Goal: Information Seeking & Learning: Learn about a topic

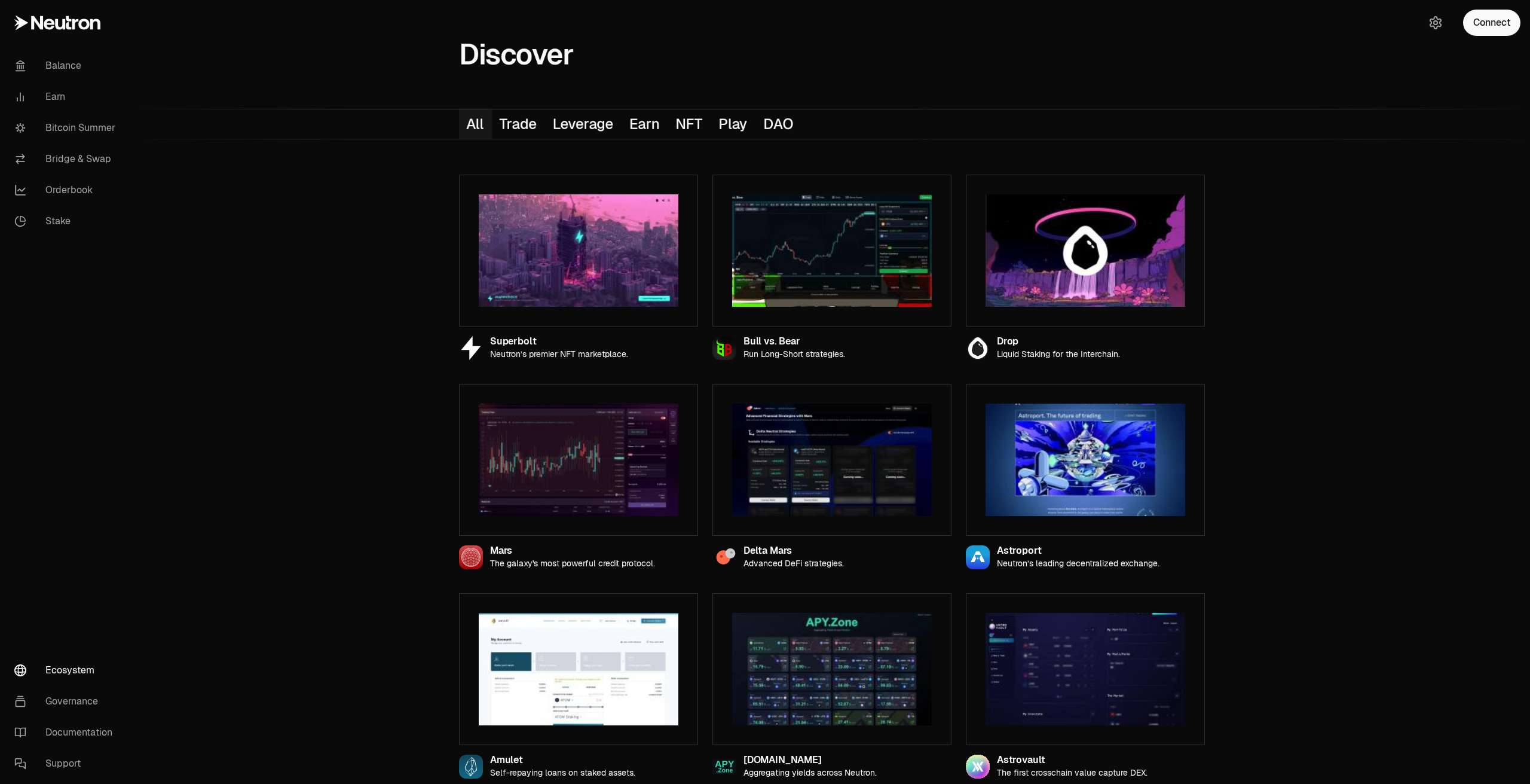
scroll to position [1047, 0]
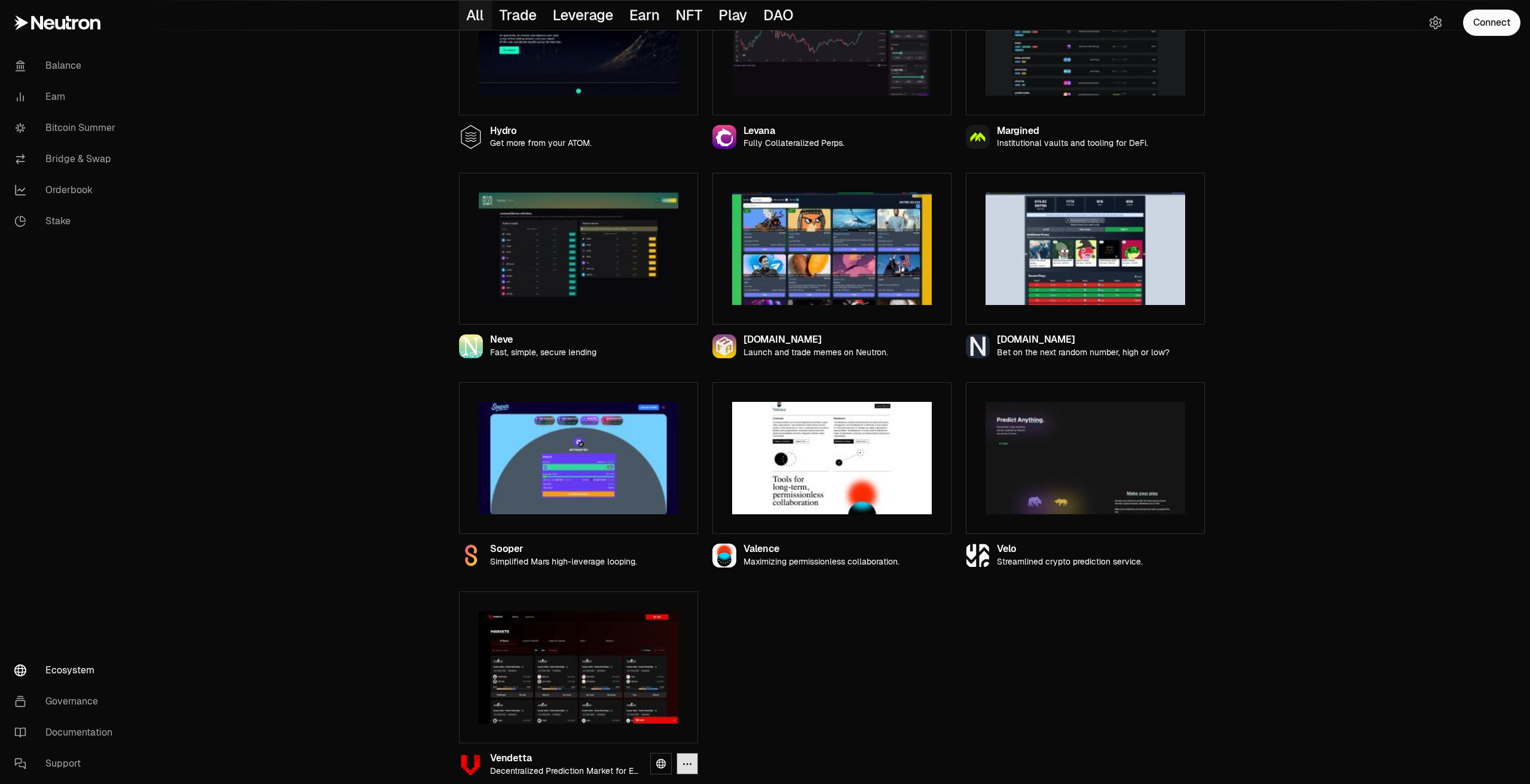
click at [684, 758] on icon "button" at bounding box center [688, 763] width 10 height 10
click at [631, 733] on link "Visit Vendetta" at bounding box center [626, 733] width 133 height 20
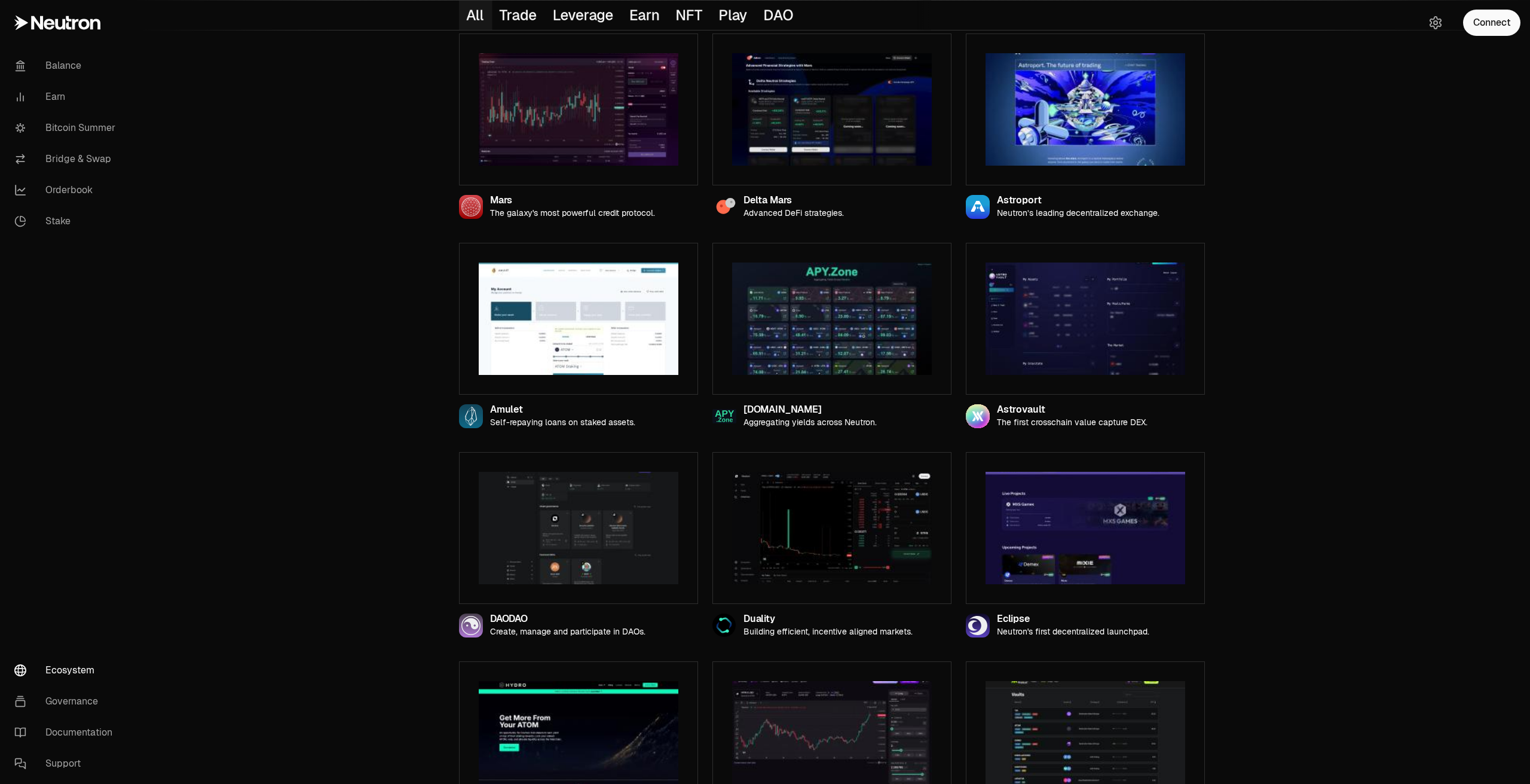
scroll to position [210, 0]
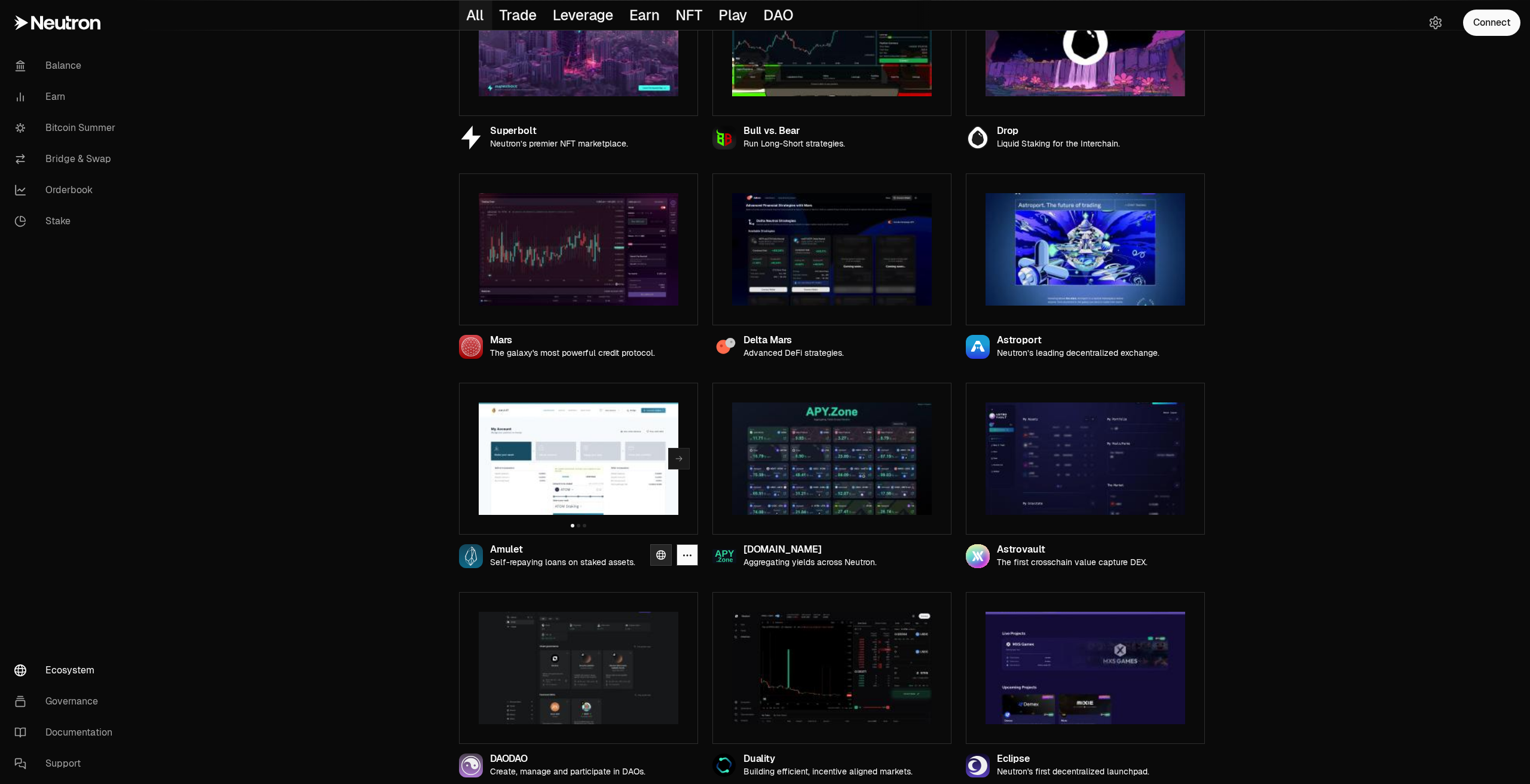
click at [662, 555] on icon at bounding box center [661, 555] width 10 height 10
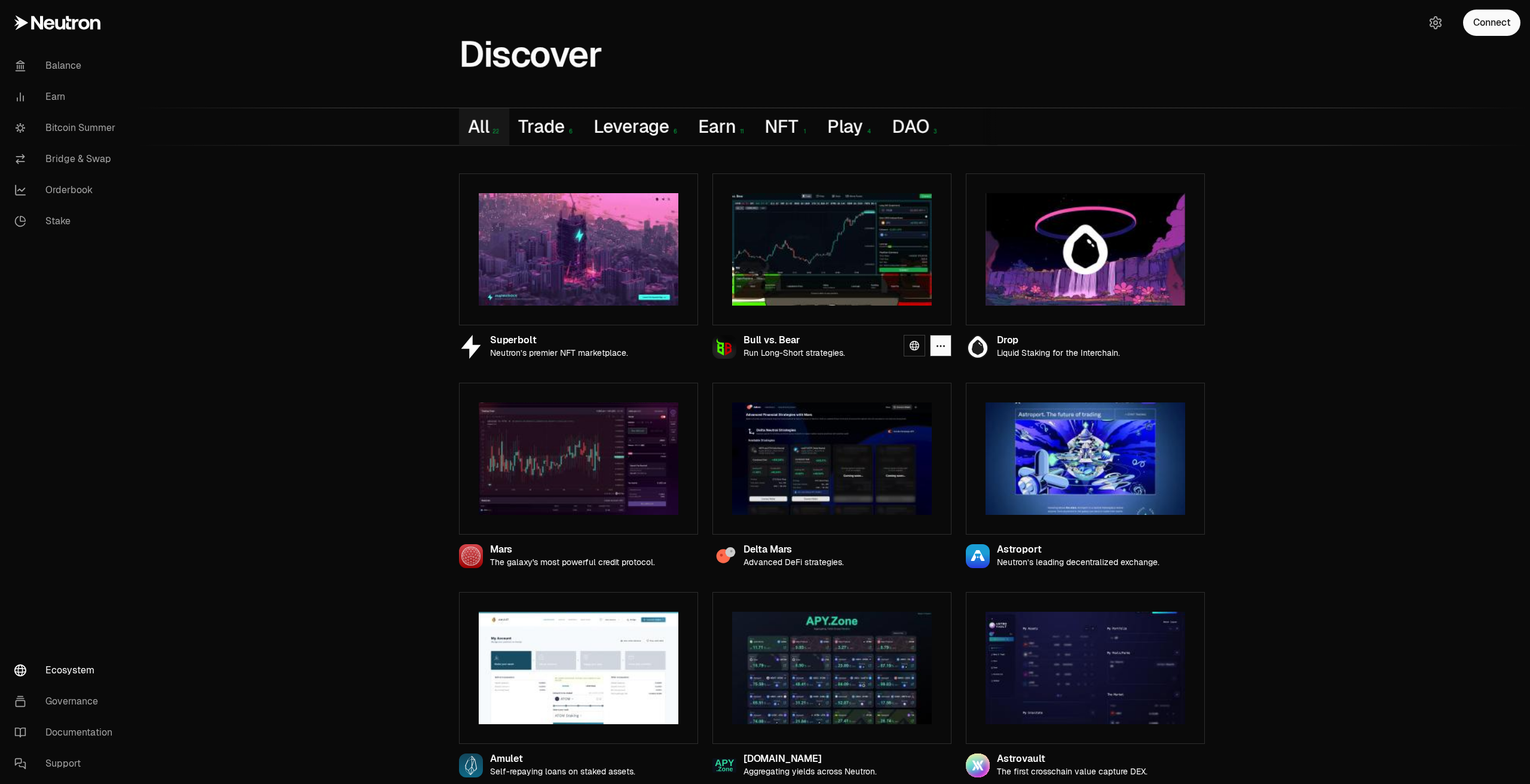
scroll to position [0, 0]
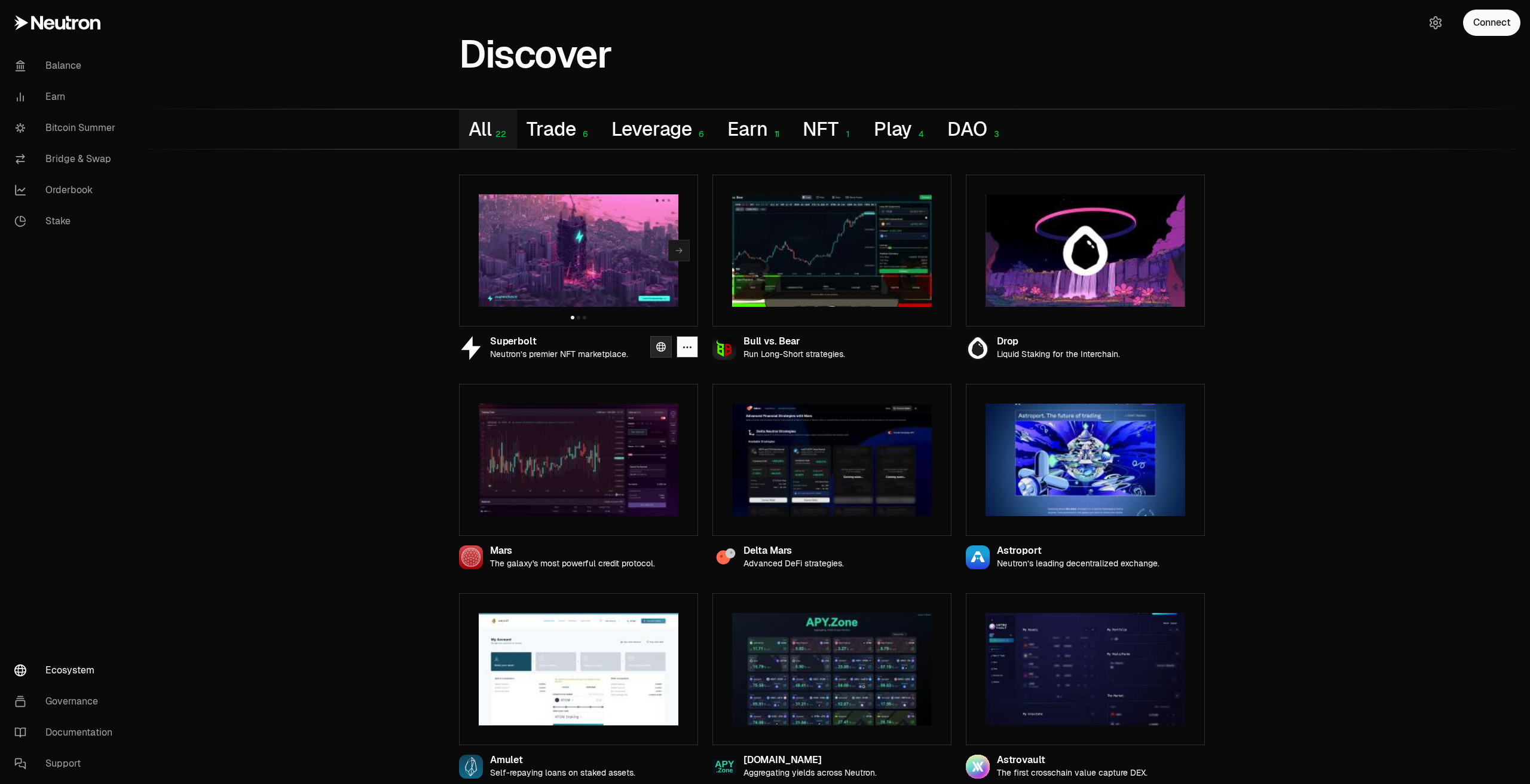
click at [663, 346] on icon at bounding box center [661, 347] width 10 height 10
click at [72, 120] on link "Bitcoin Summer" at bounding box center [67, 127] width 124 height 31
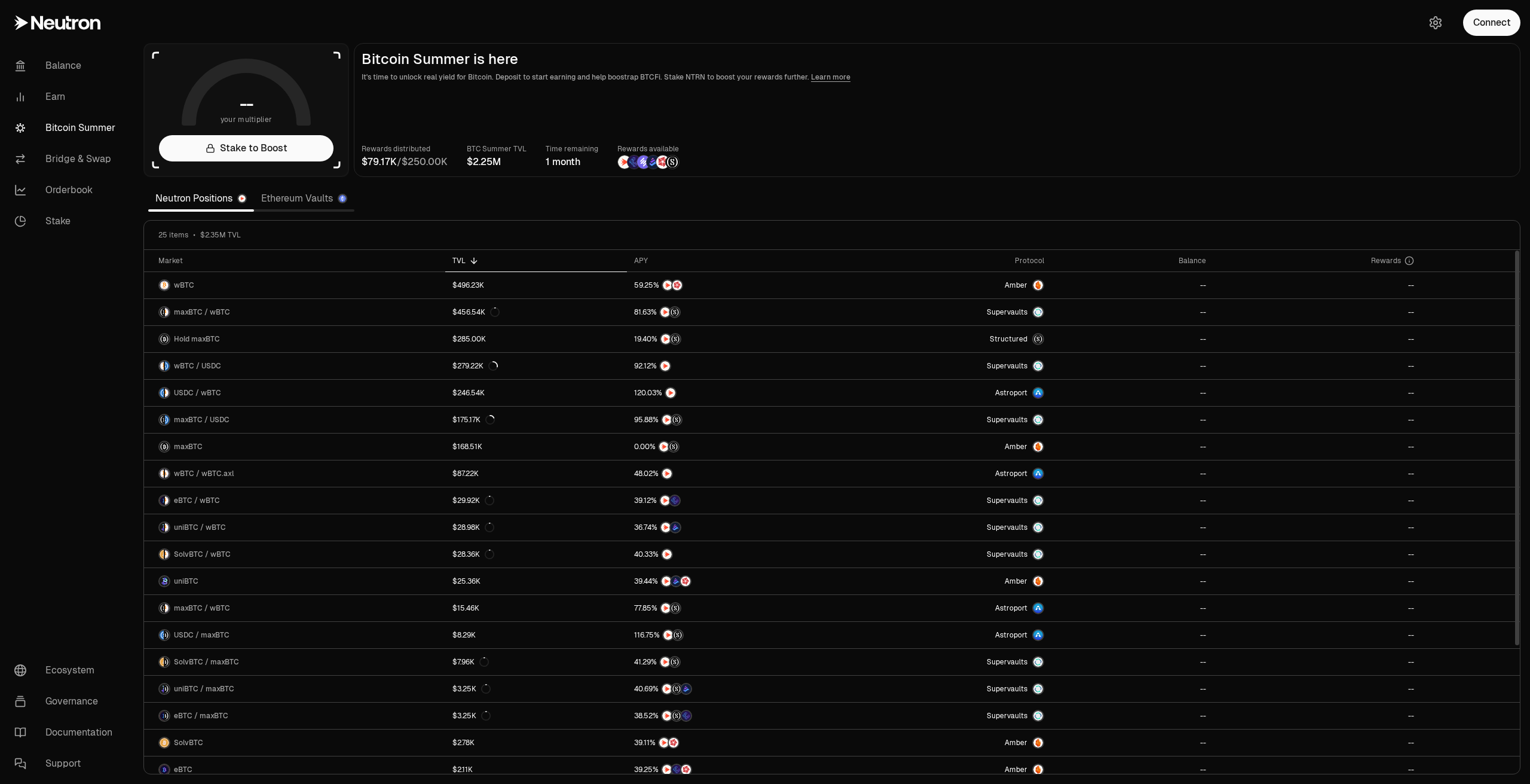
click at [287, 207] on link "Ethereum Vaults" at bounding box center [304, 198] width 100 height 24
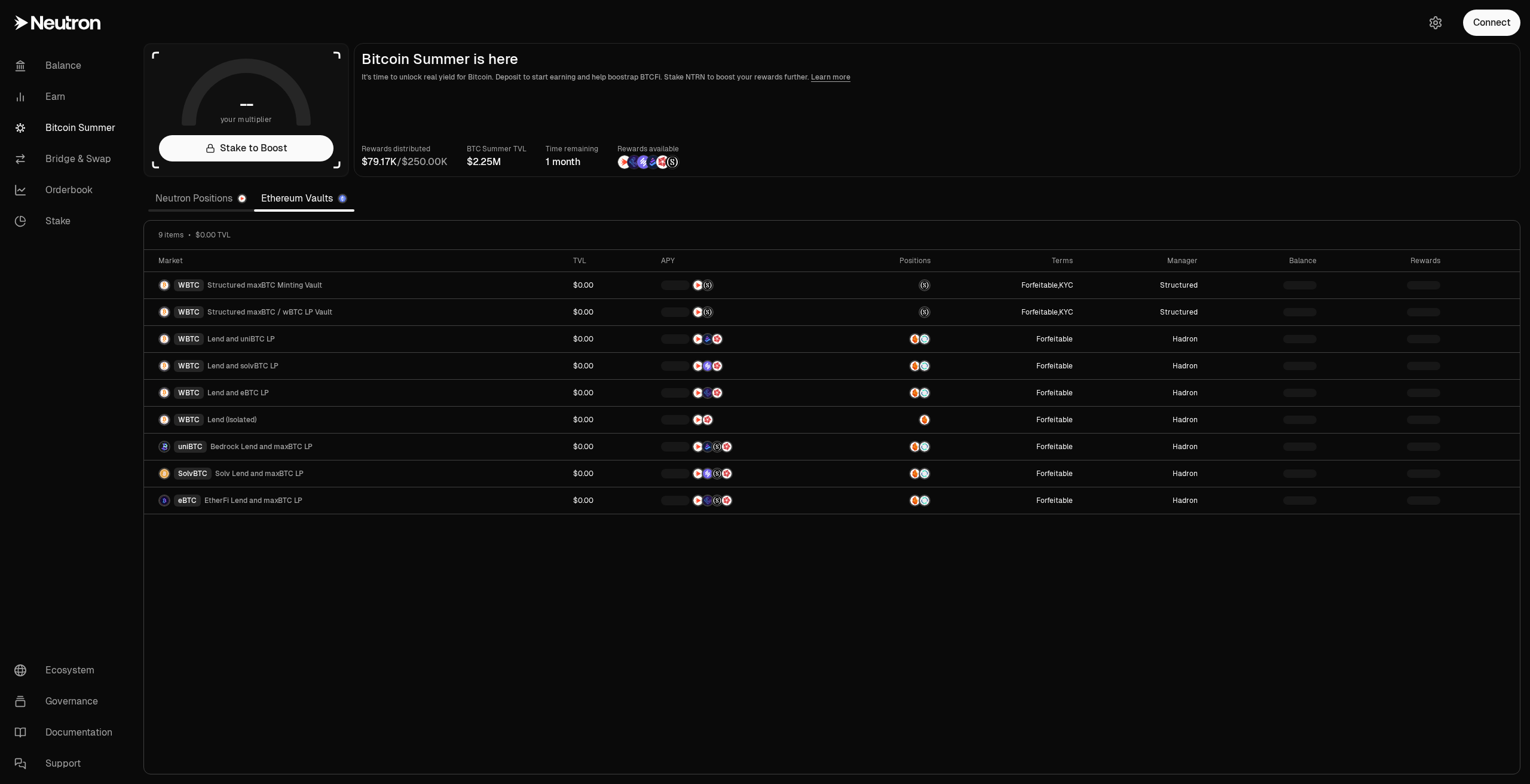
click at [286, 204] on link "Ethereum Vaults" at bounding box center [304, 198] width 100 height 24
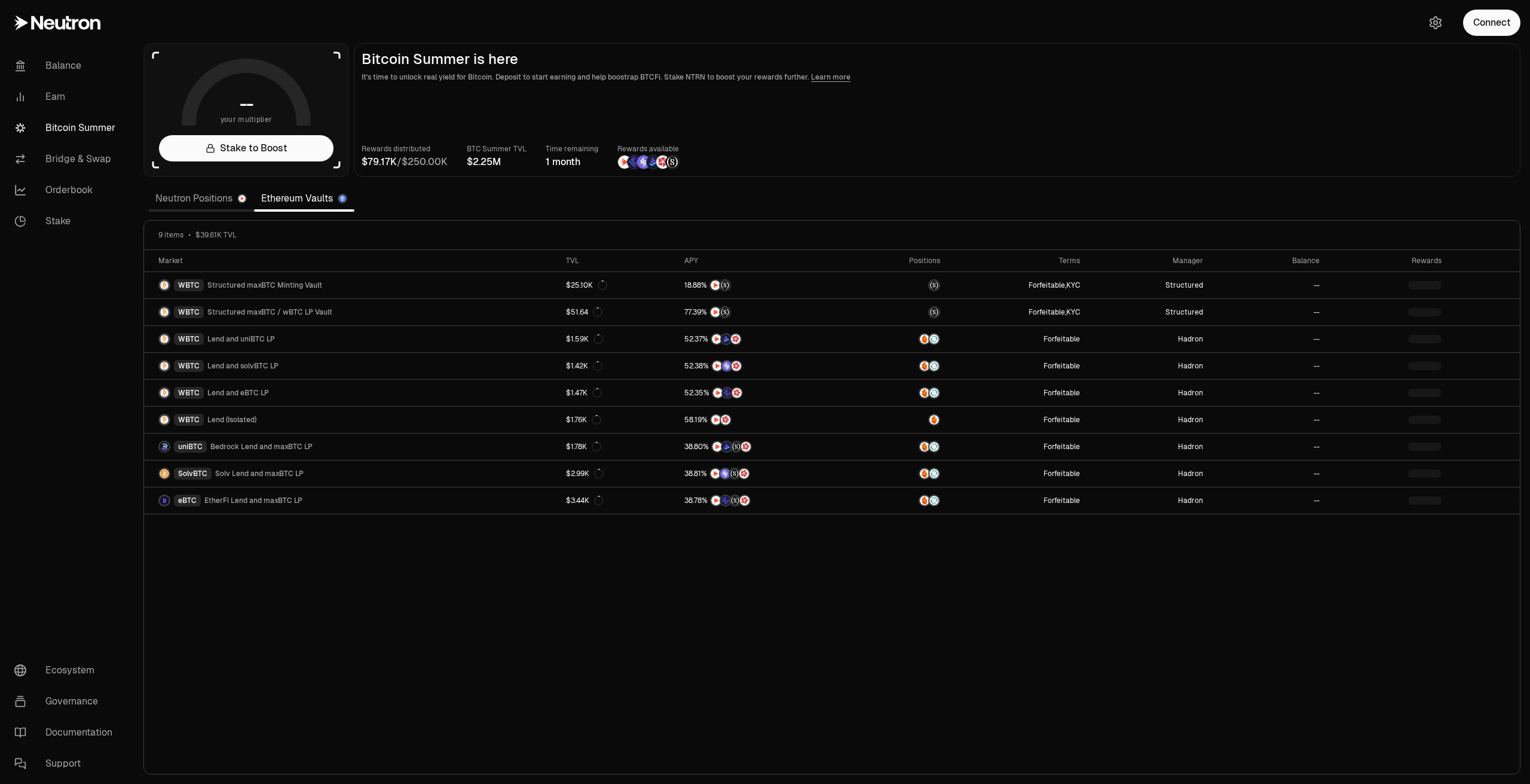
click at [197, 203] on link "Neutron Positions" at bounding box center [201, 198] width 106 height 24
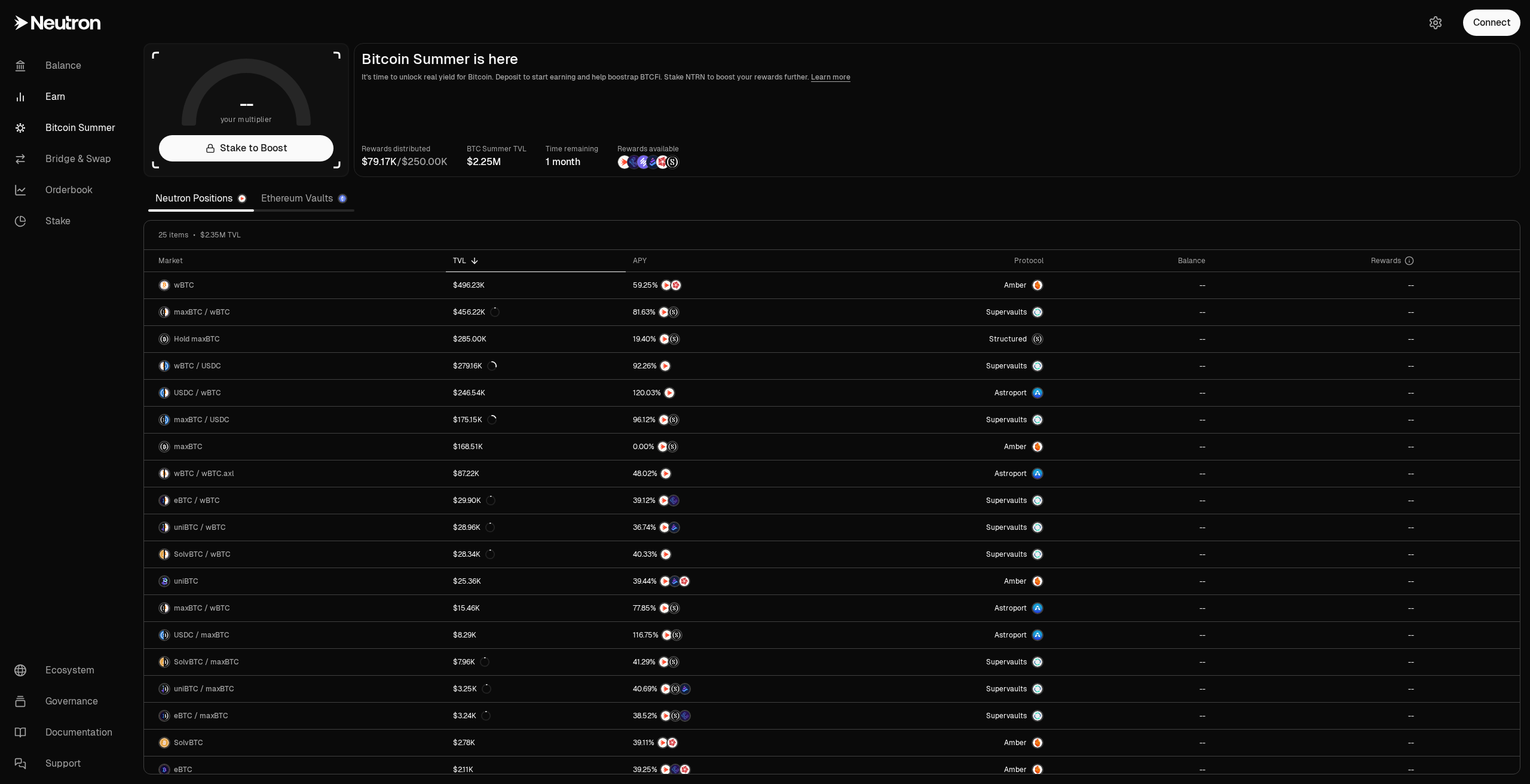
click at [60, 99] on link "Earn" at bounding box center [67, 96] width 124 height 31
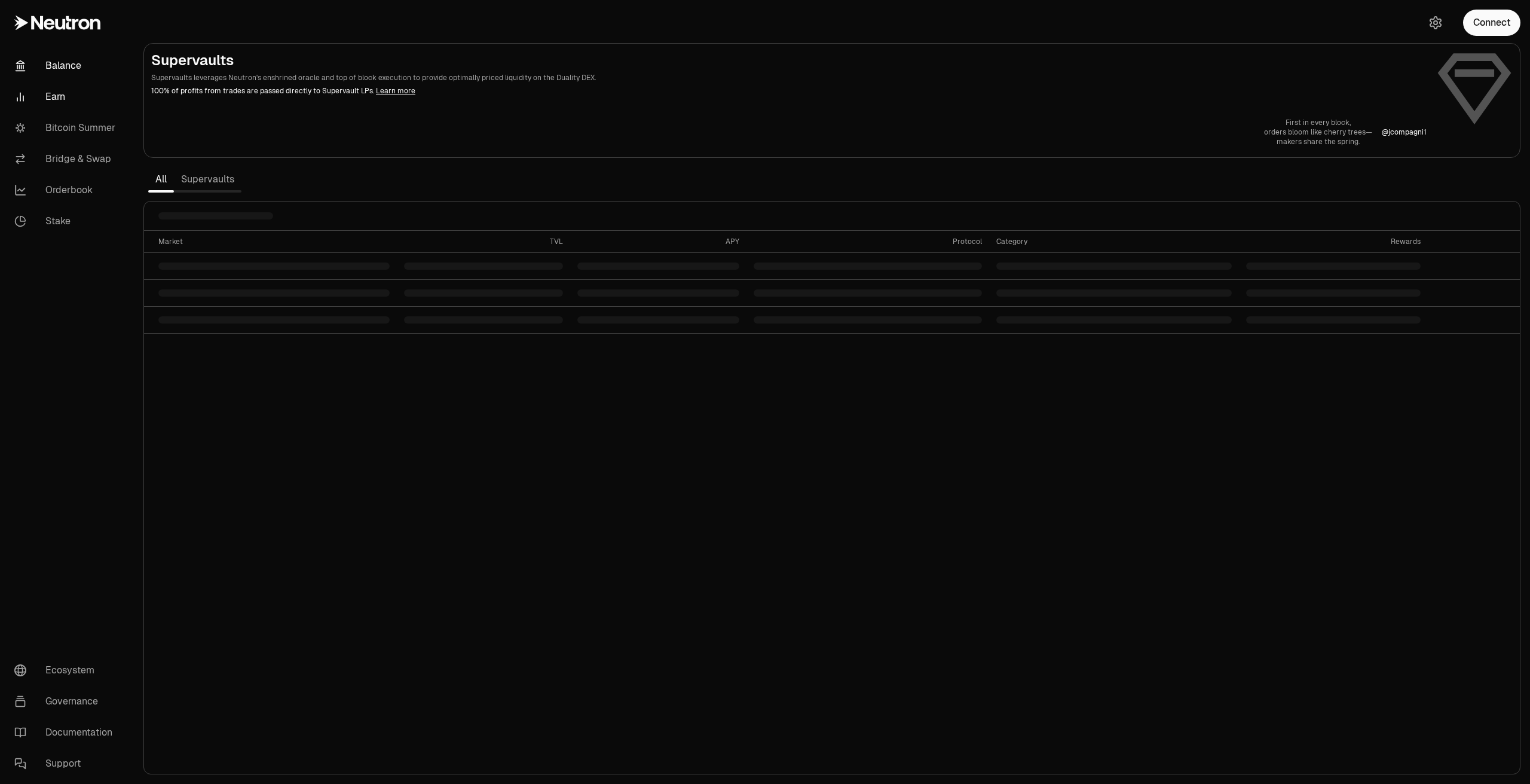
click at [69, 71] on link "Balance" at bounding box center [67, 65] width 124 height 31
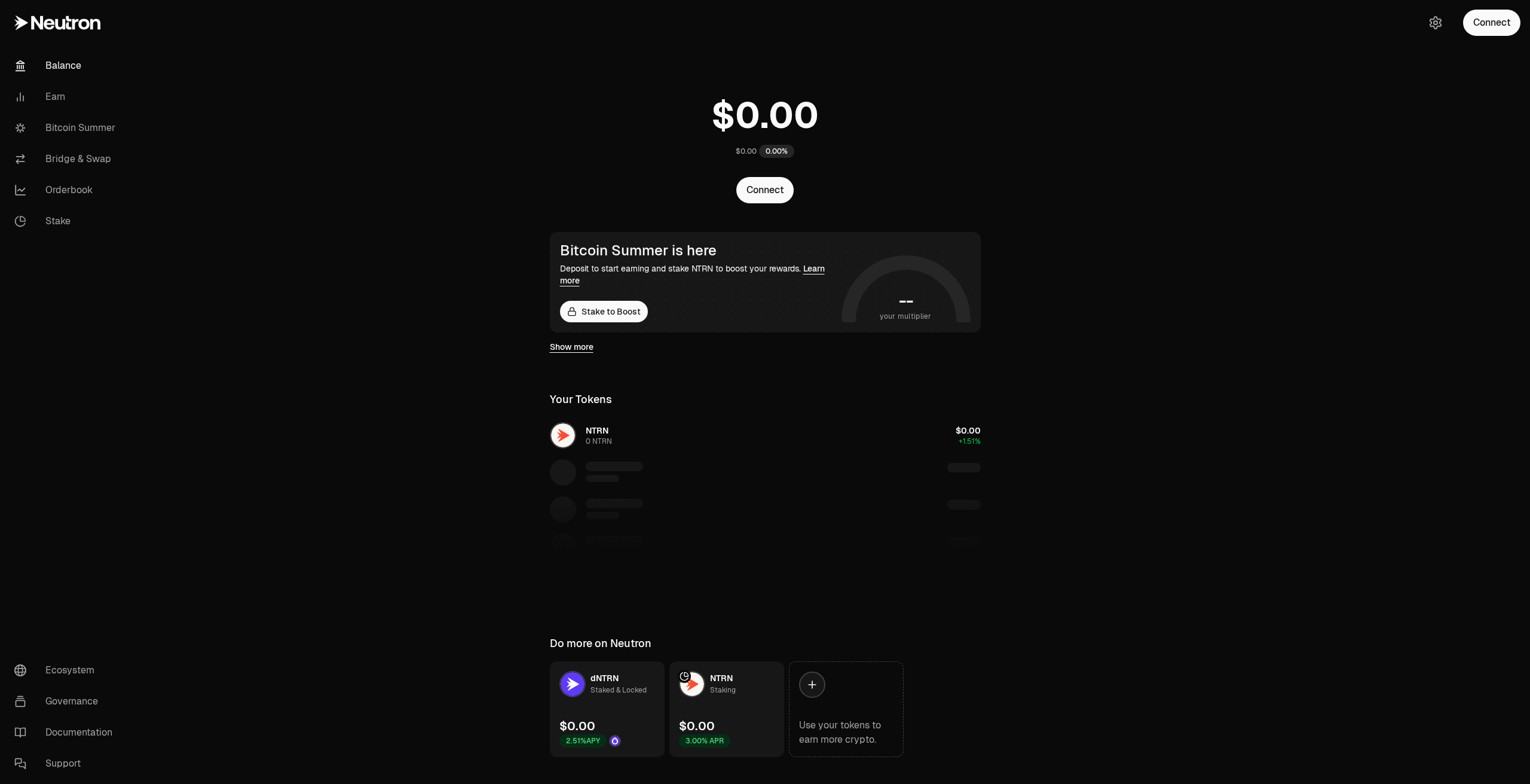
click at [72, 186] on link "Orderbook" at bounding box center [67, 190] width 124 height 31
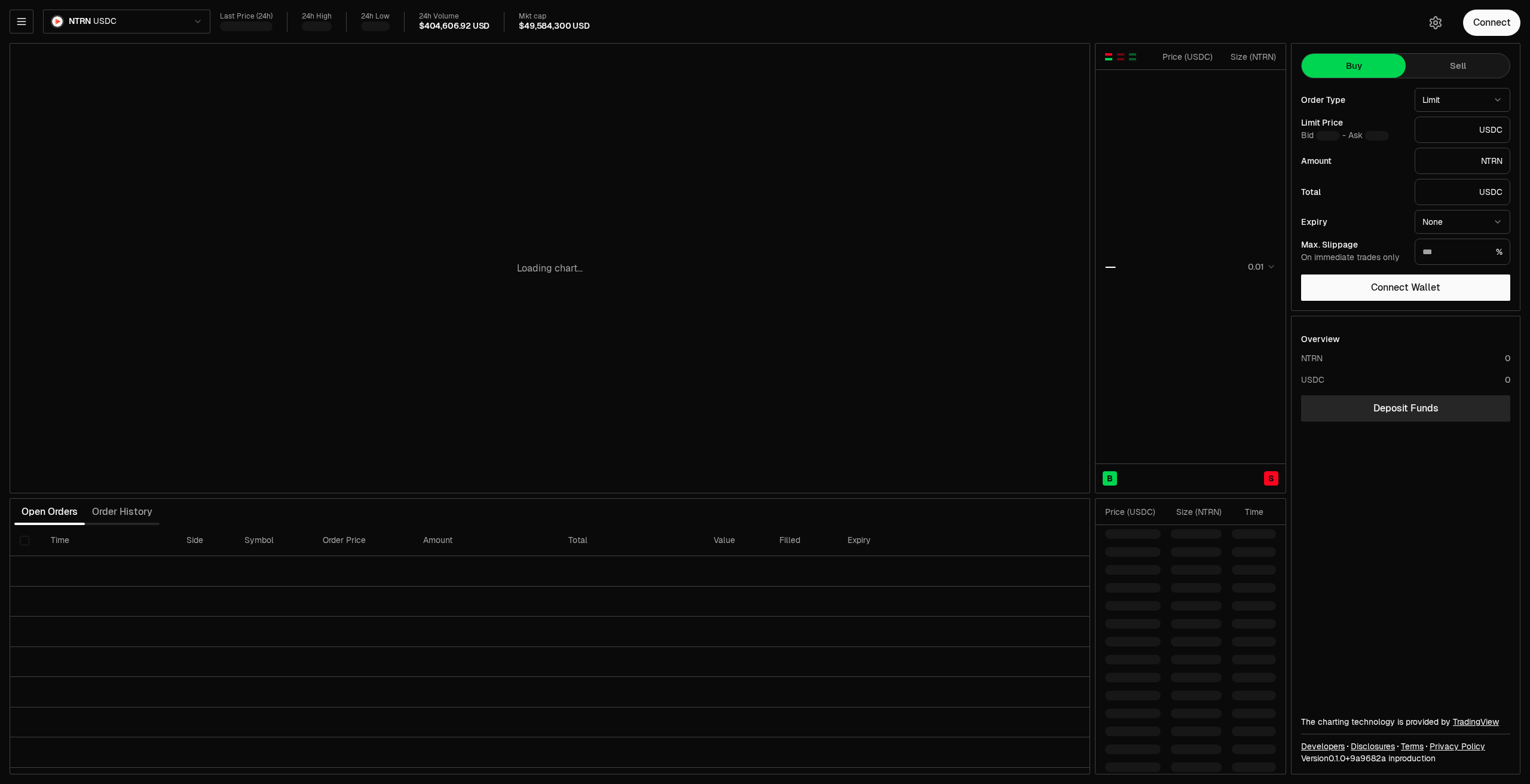
type input "********"
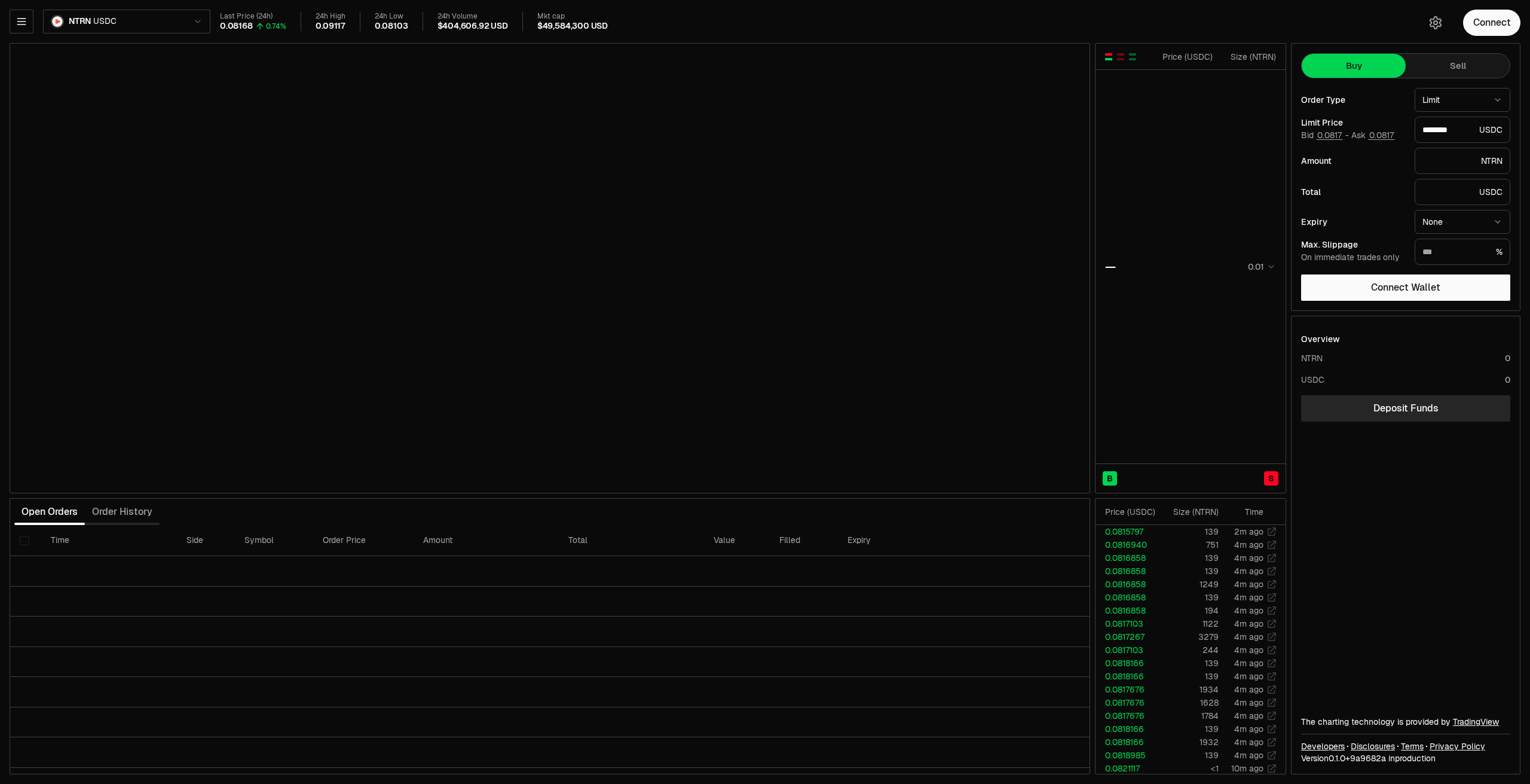
click at [120, 8] on div "NTRN USDC Last Price (24h) 0.08168 0.74% 24h High 0.09117 24h Low 0.08103 24h V…" at bounding box center [765, 392] width 1530 height 784
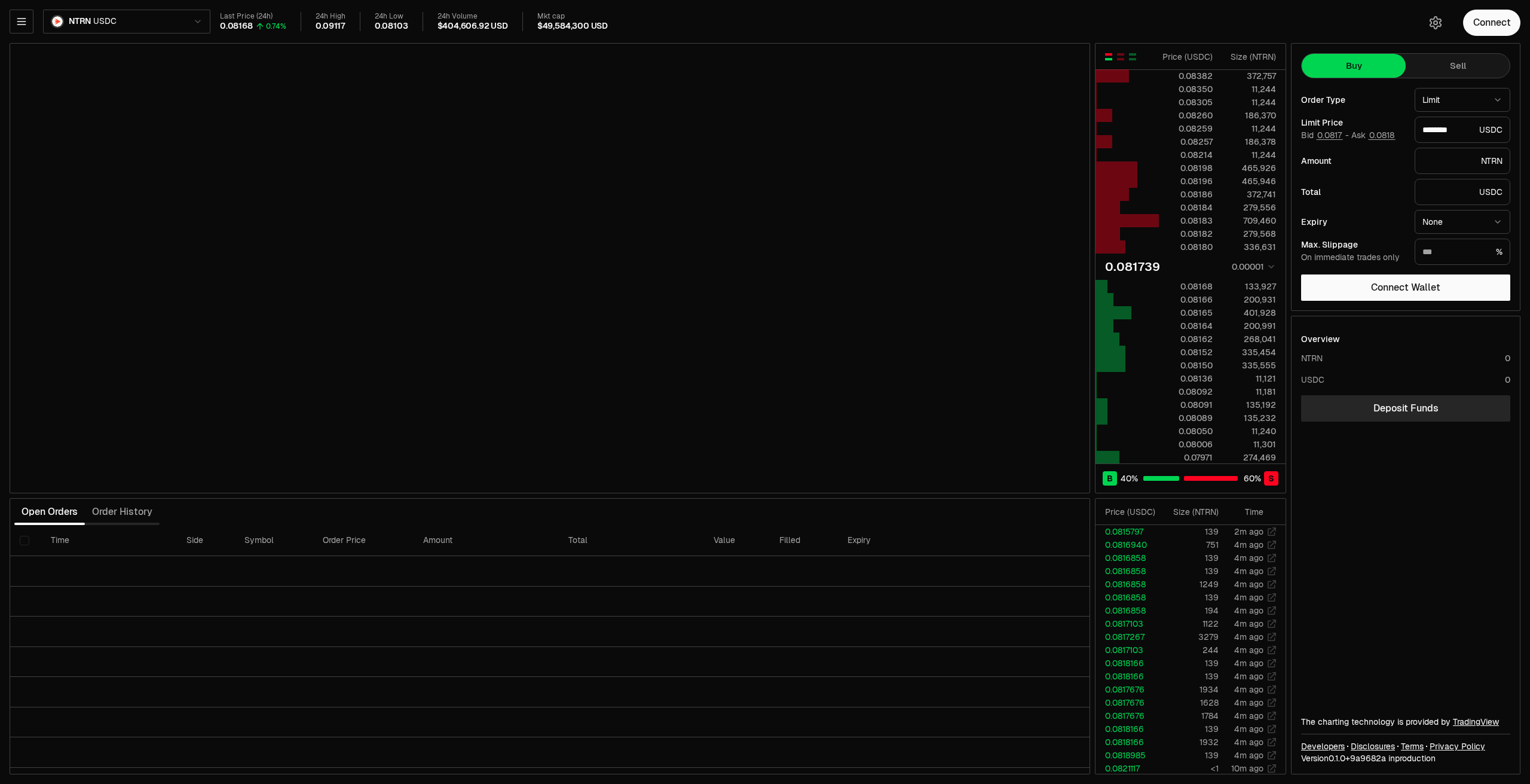
click at [122, 16] on html "Balance Earn Bitcoin Summer Bridge & Swap Orderbook Stake Ecosystem Governance …" at bounding box center [765, 392] width 1530 height 784
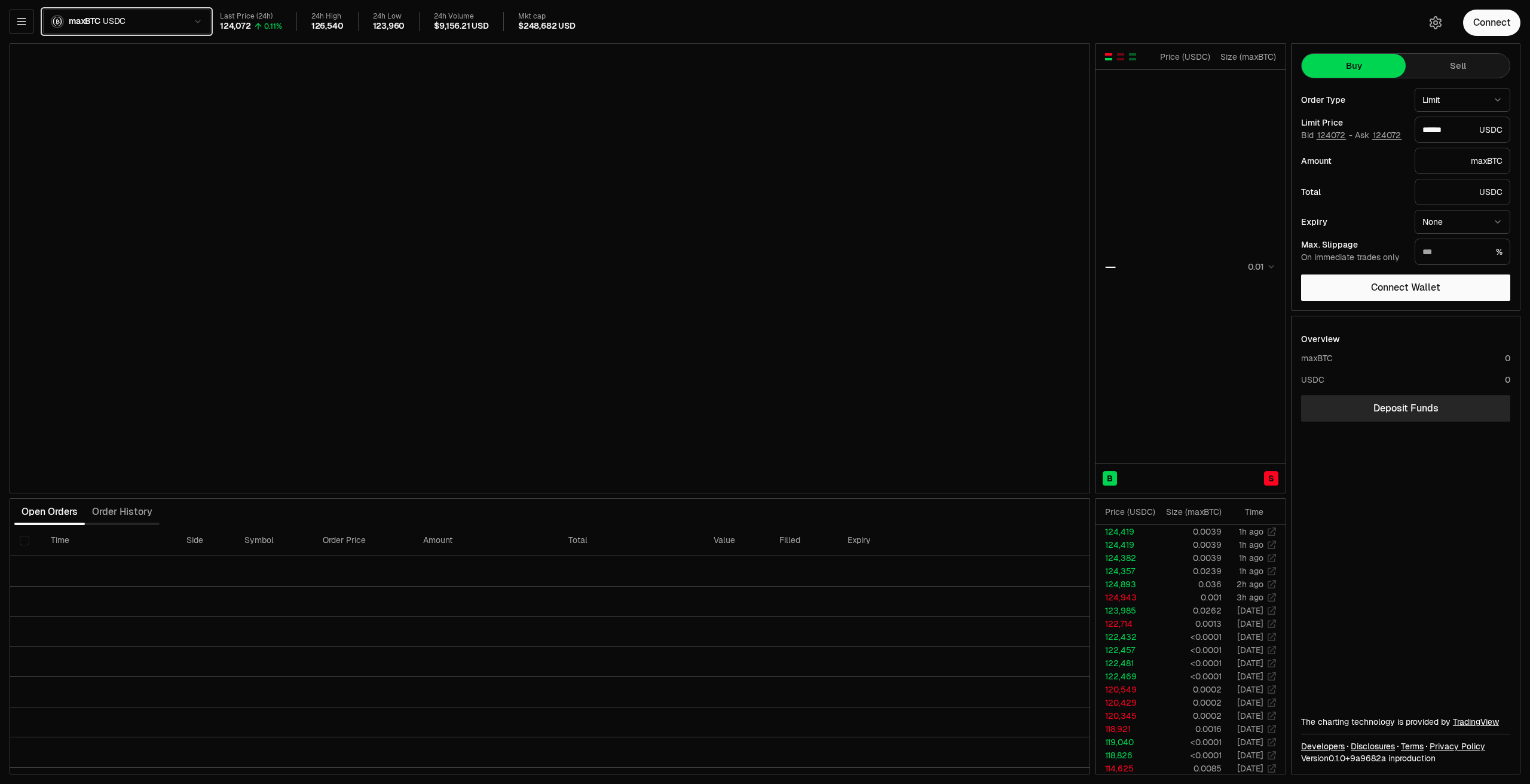
type input "******"
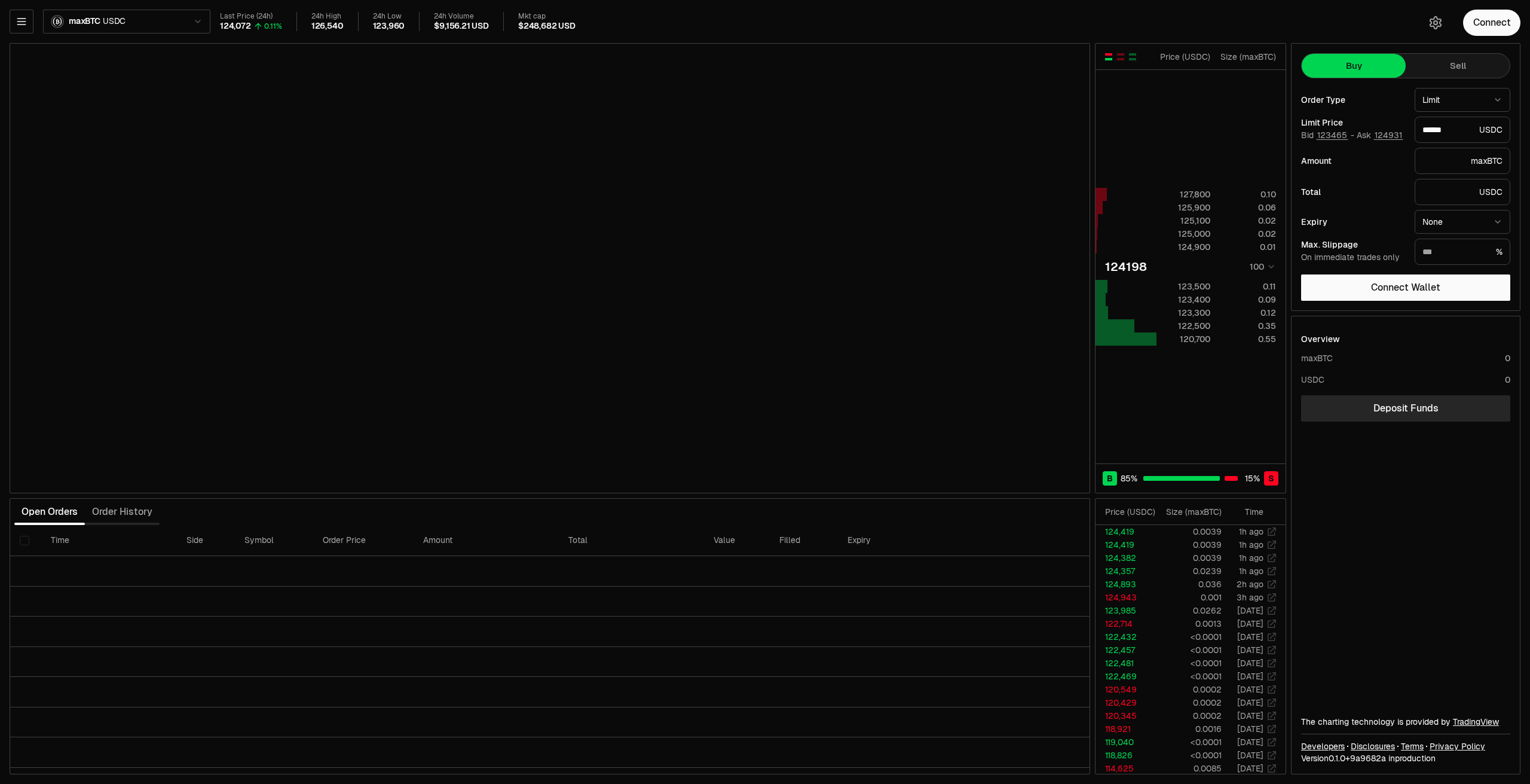
click at [753, 24] on div "Last Price (24h) 124,072 0.11% 24h High 126,540 24h Low 123,960 24h Volume $9,1…" at bounding box center [813, 22] width 1186 height 20
